Goal: Task Accomplishment & Management: Use online tool/utility

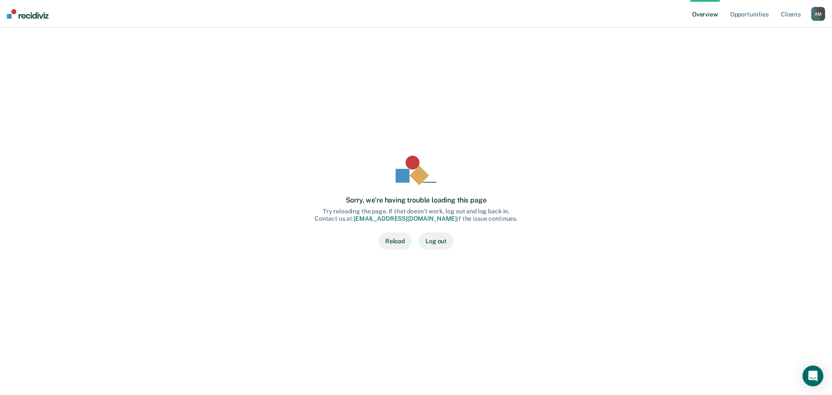
click at [393, 240] on button "Reload" at bounding box center [394, 240] width 33 height 17
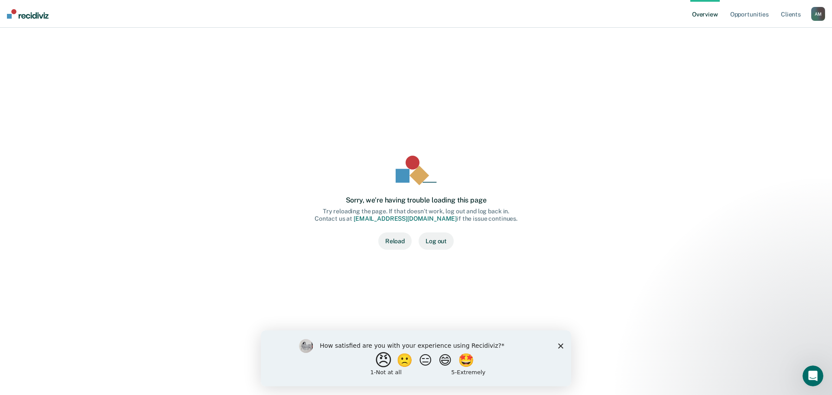
click at [374, 362] on button "😠" at bounding box center [384, 359] width 20 height 17
click at [426, 239] on button "Log out" at bounding box center [436, 240] width 35 height 17
